Goal: Information Seeking & Learning: Learn about a topic

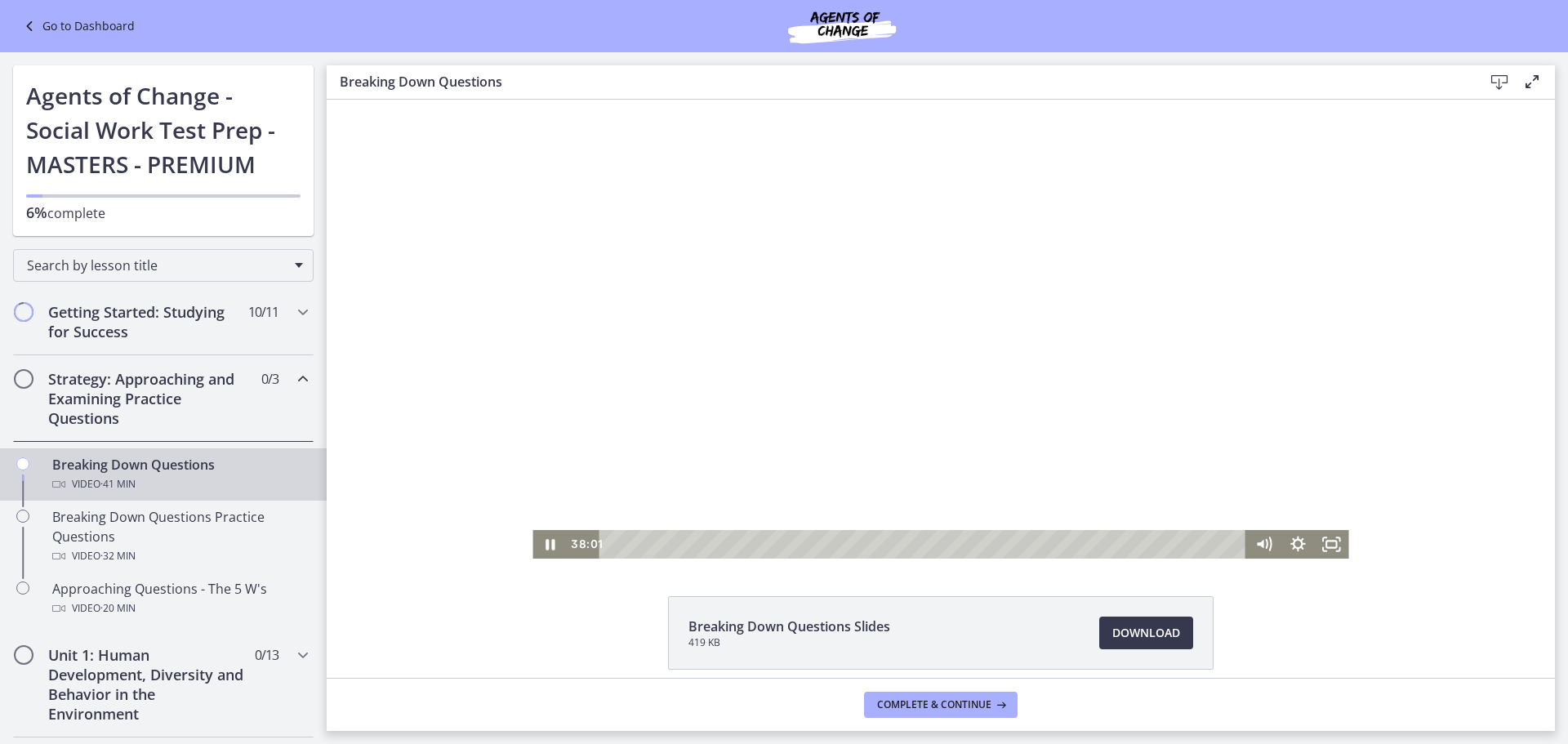
scroll to position [337, 0]
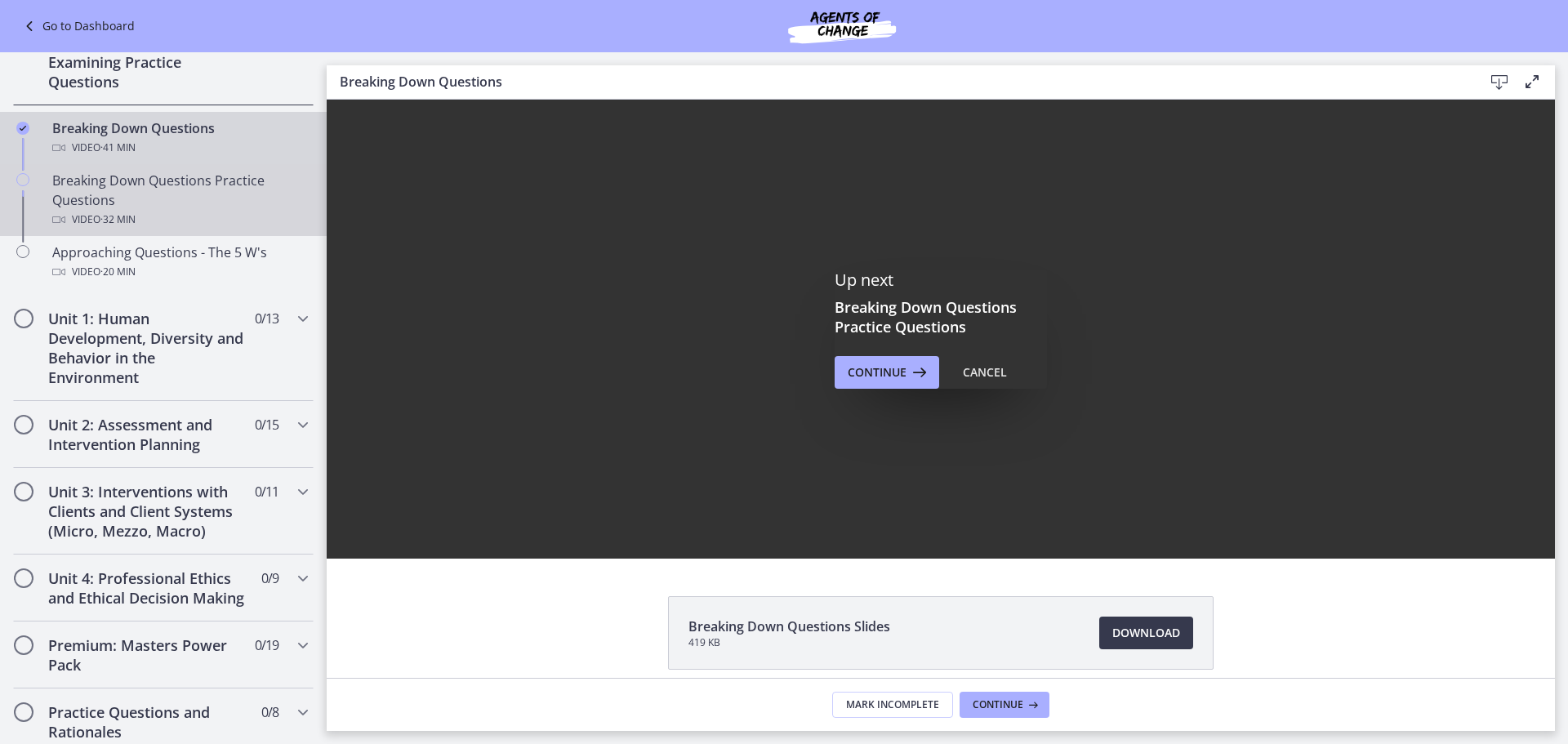
click at [90, 200] on div "Breaking Down Questions Practice Questions Video · 32 min" at bounding box center [179, 200] width 255 height 59
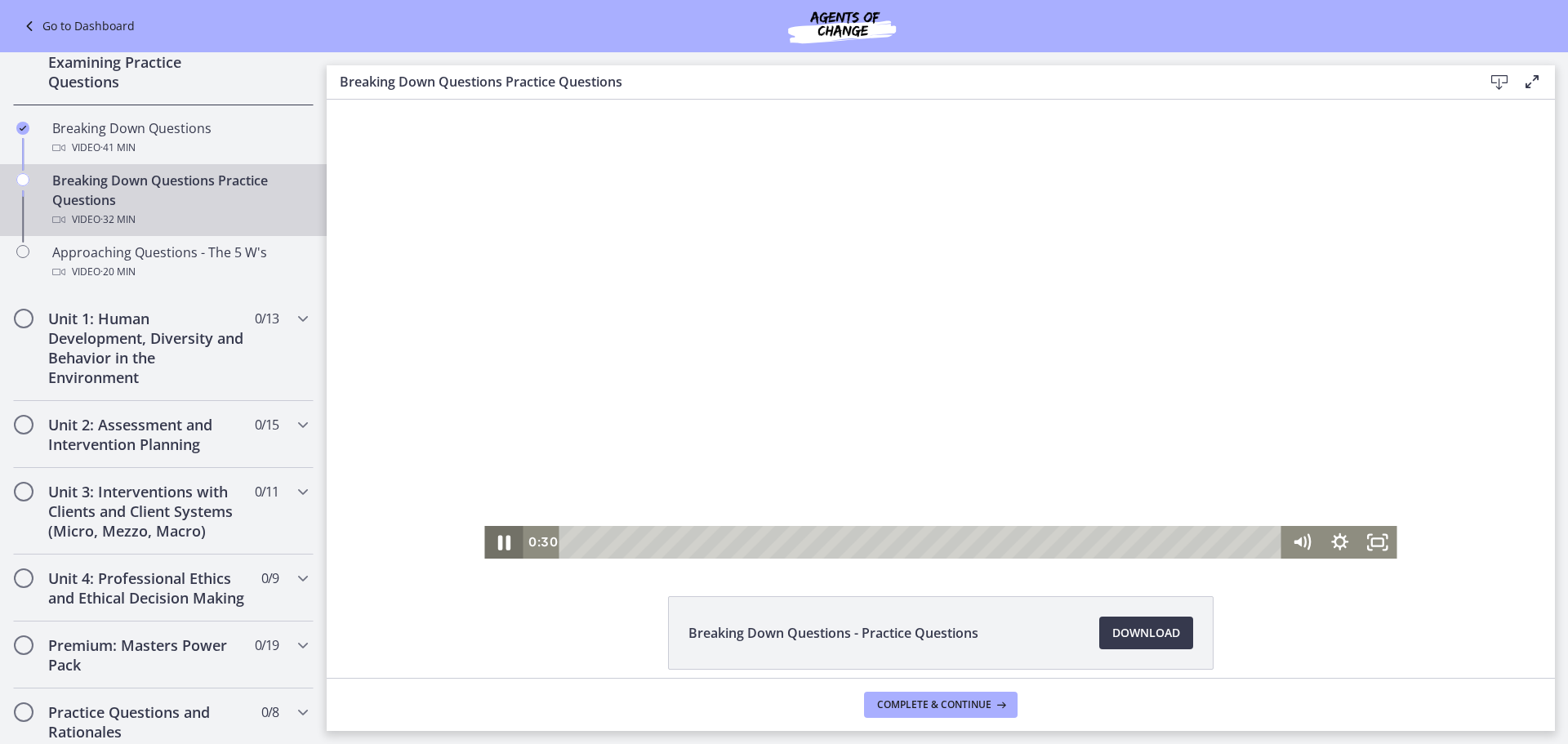
click at [500, 546] on icon "Pause" at bounding box center [504, 543] width 12 height 15
click at [493, 531] on icon "Play Video" at bounding box center [505, 542] width 39 height 33
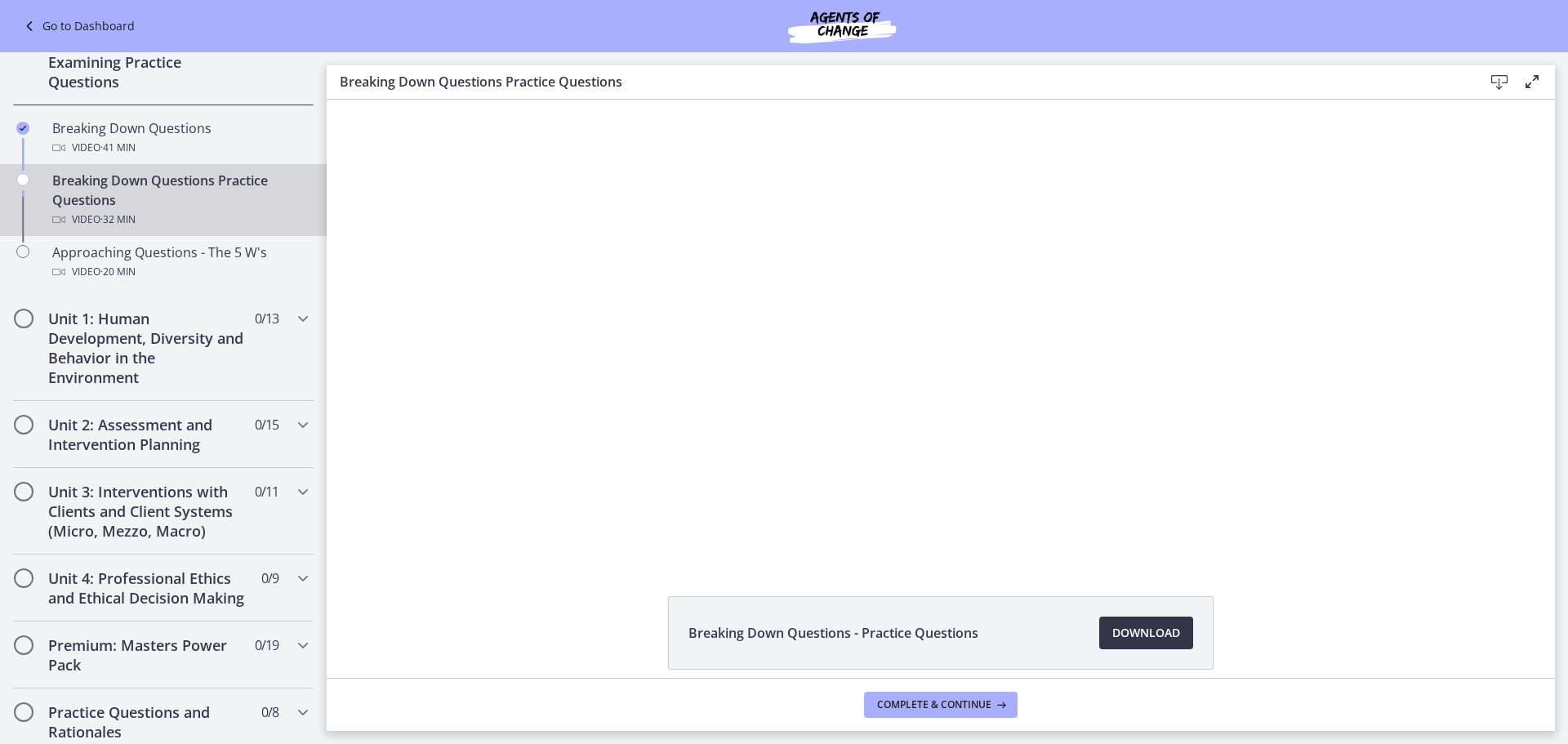
click at [1153, 631] on span "Download Opens in a new window" at bounding box center [1146, 633] width 68 height 19
click at [412, 304] on div "Click for sound @keyframes VOLUME_SMALL_WAVE_FLASH { 0% { opacity: 0; } 33% { o…" at bounding box center [941, 329] width 1229 height 459
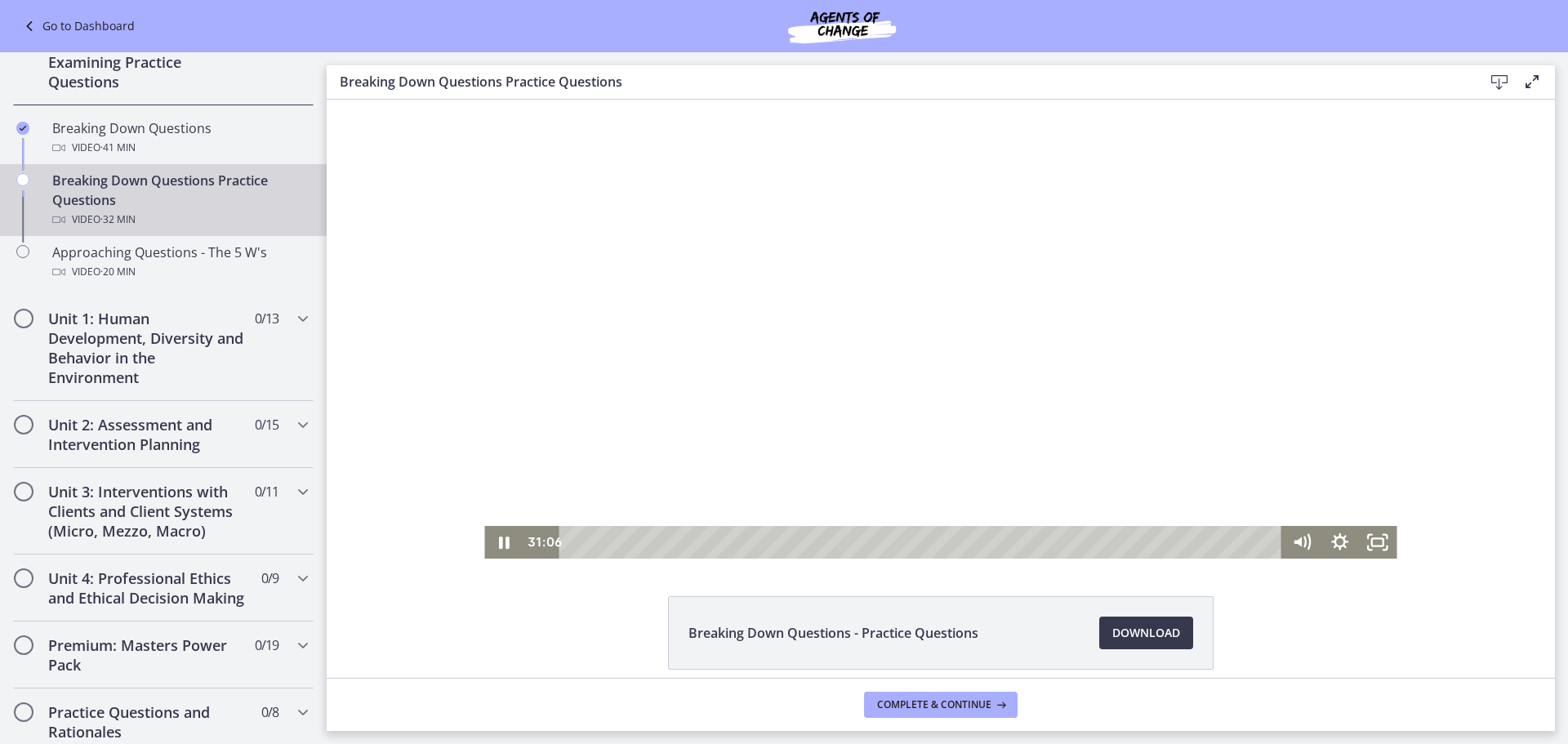
drag, startPoint x: 1352, startPoint y: 210, endPoint x: 1356, endPoint y: 251, distance: 41.2
click at [1356, 251] on div at bounding box center [940, 329] width 912 height 459
click at [501, 540] on icon "Play Video" at bounding box center [505, 542] width 10 height 13
drag, startPoint x: 1350, startPoint y: 209, endPoint x: 1350, endPoint y: 255, distance: 46.0
click at [1350, 255] on div at bounding box center [940, 329] width 912 height 459
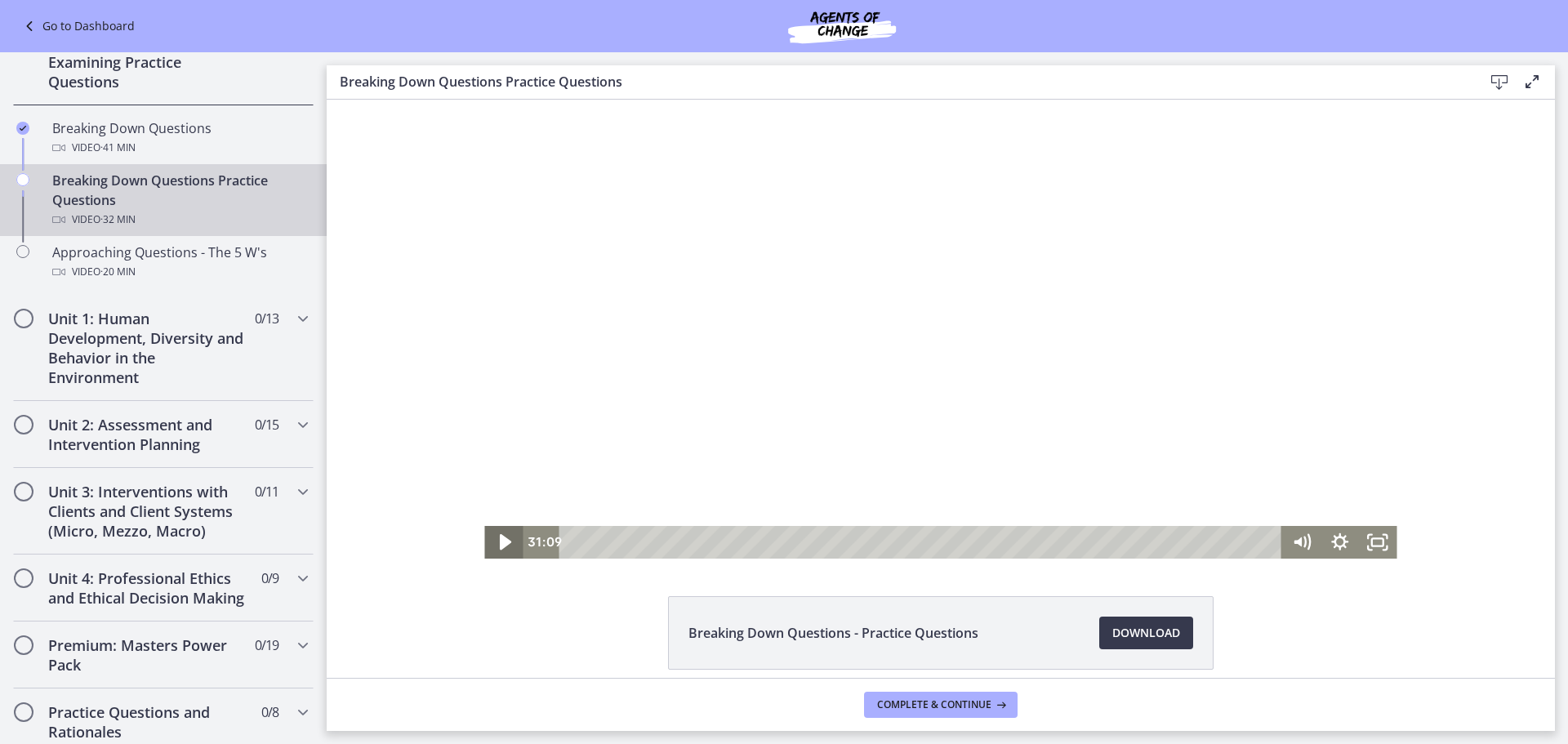
click at [497, 537] on icon "Play Video" at bounding box center [506, 542] width 46 height 39
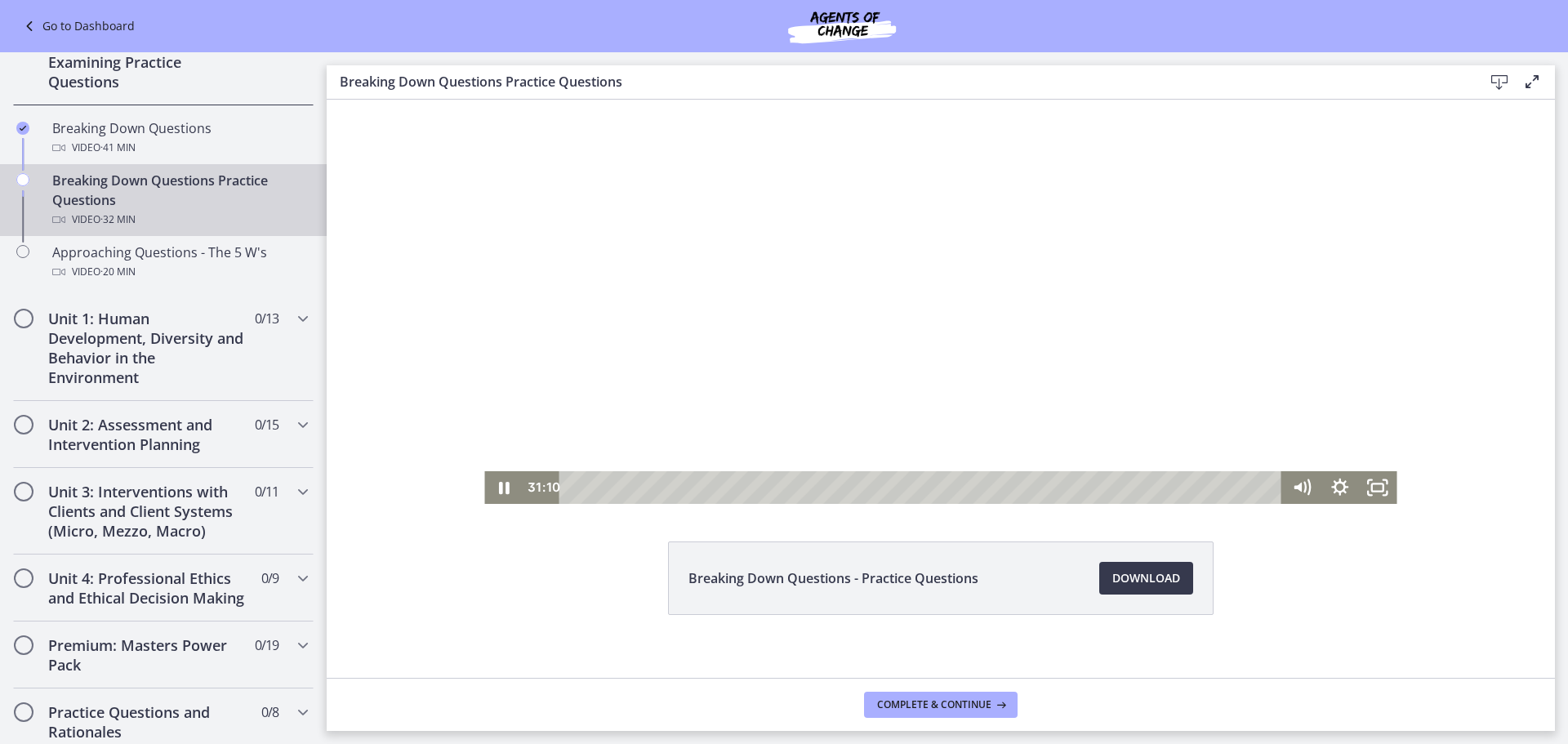
scroll to position [71, 0]
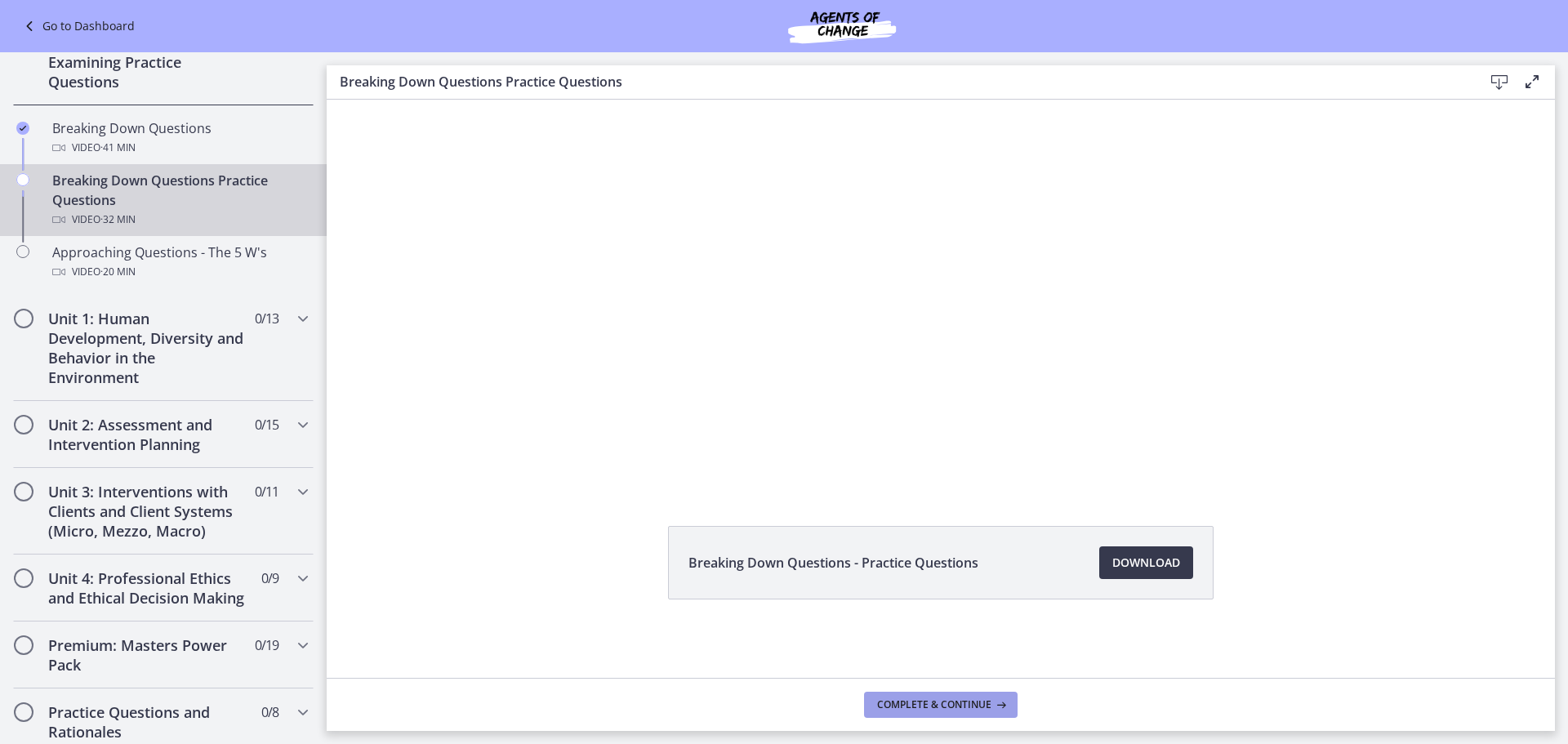
click at [967, 705] on span "Complete & continue" at bounding box center [934, 704] width 115 height 13
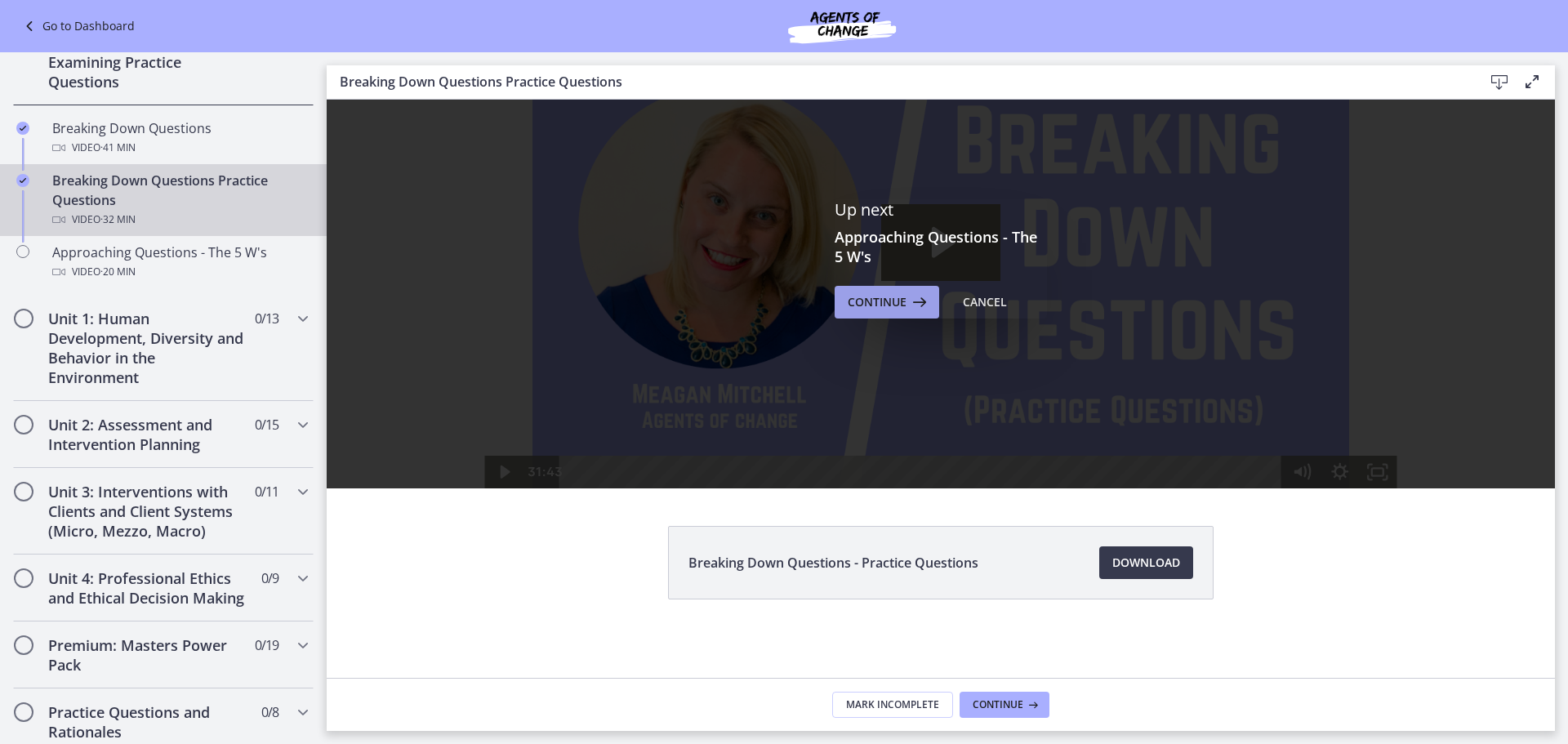
scroll to position [0, 0]
click at [865, 298] on span "Continue" at bounding box center [877, 302] width 59 height 19
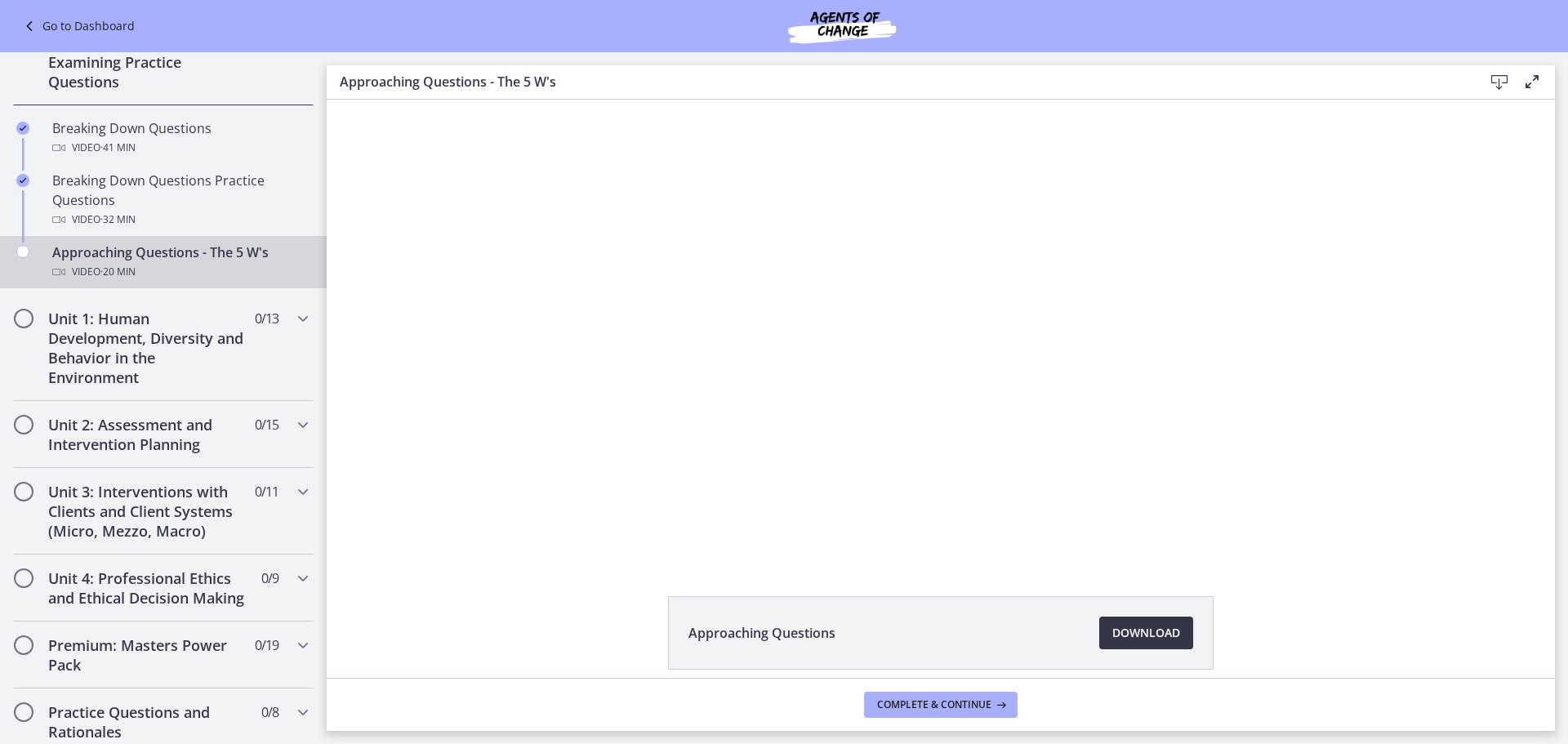
click at [1125, 630] on span "Download Opens in a new window" at bounding box center [1146, 633] width 68 height 19
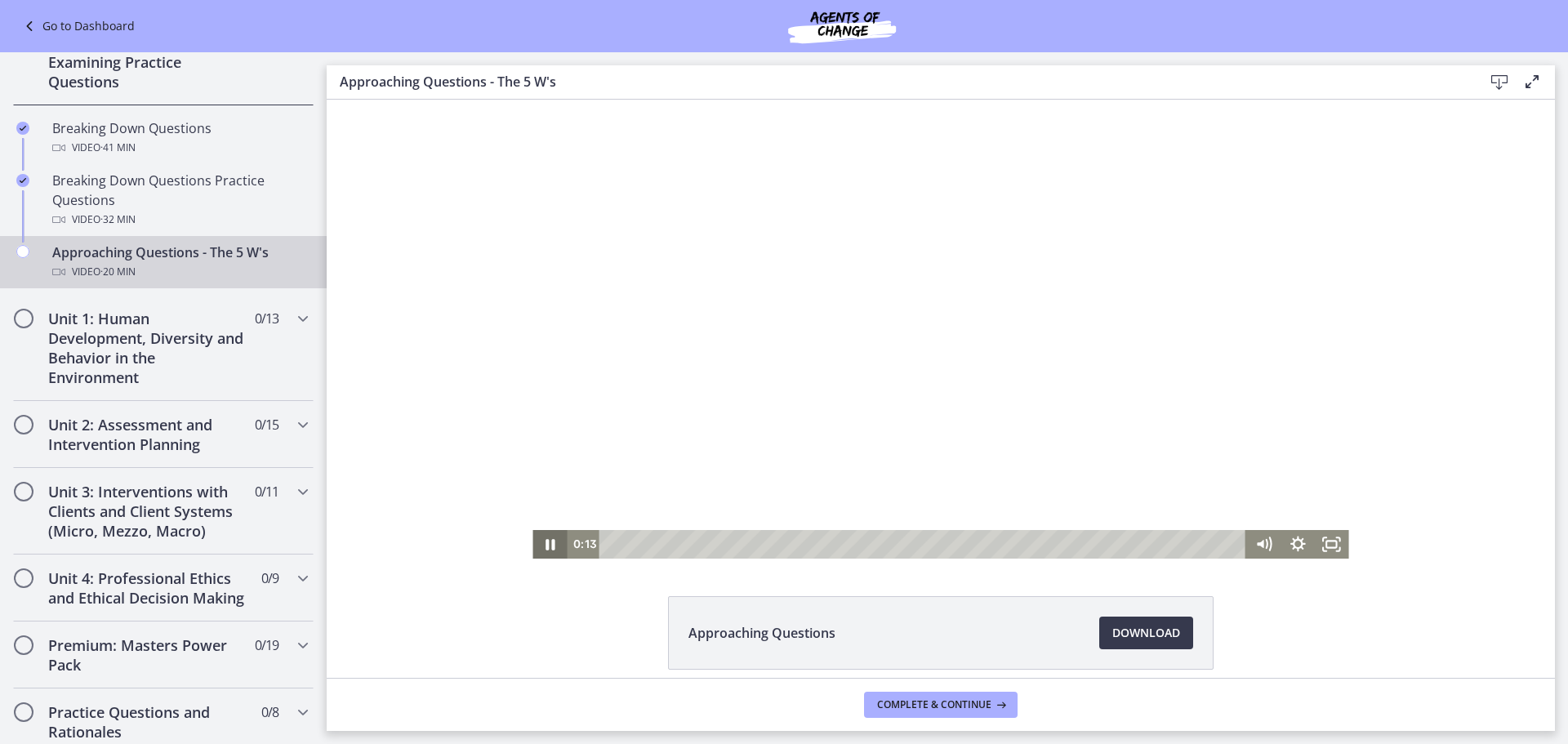
click at [542, 539] on icon "Pause" at bounding box center [549, 545] width 34 height 28
